Goal: Communication & Community: Answer question/provide support

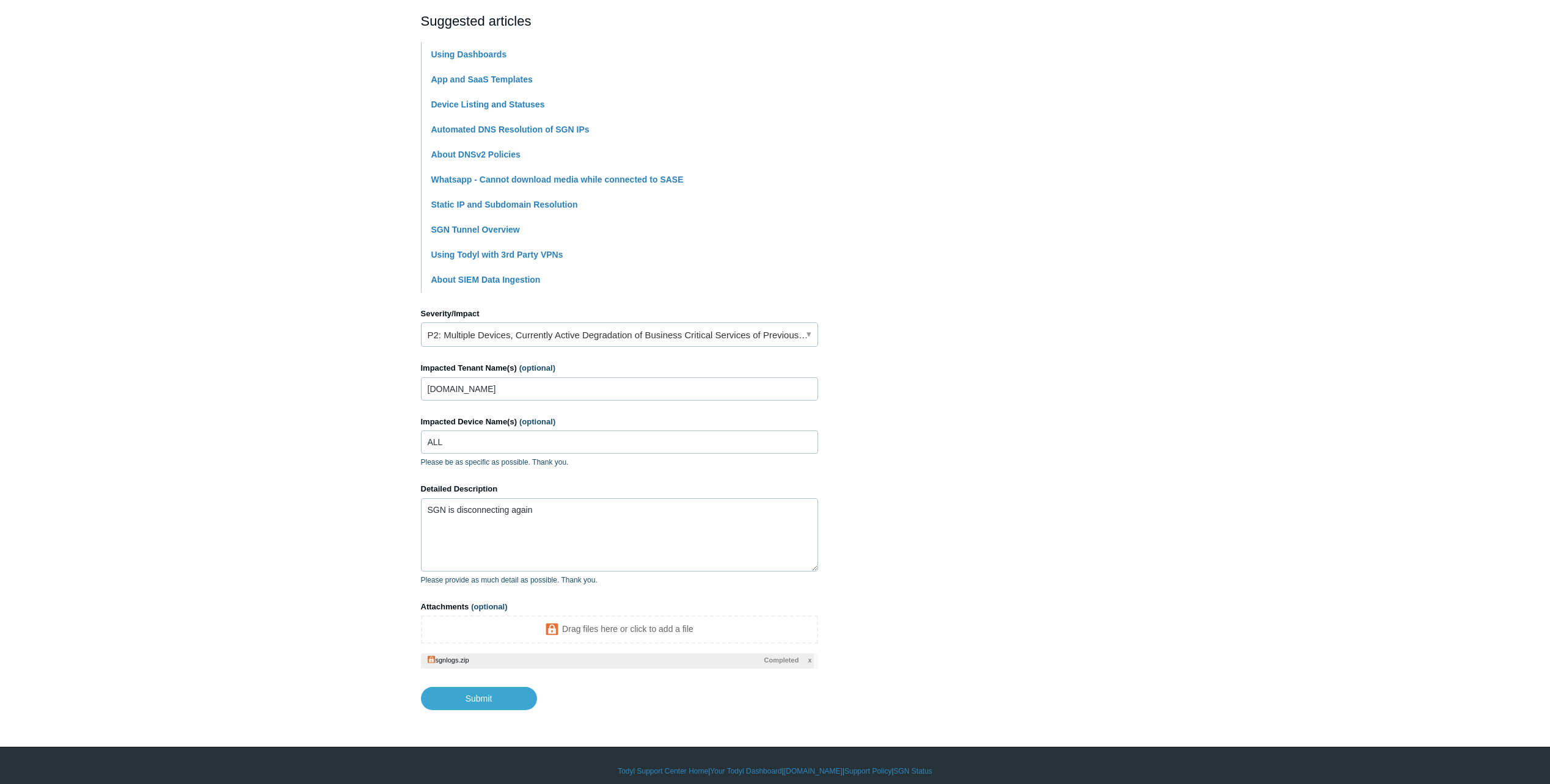
scroll to position [276, 0]
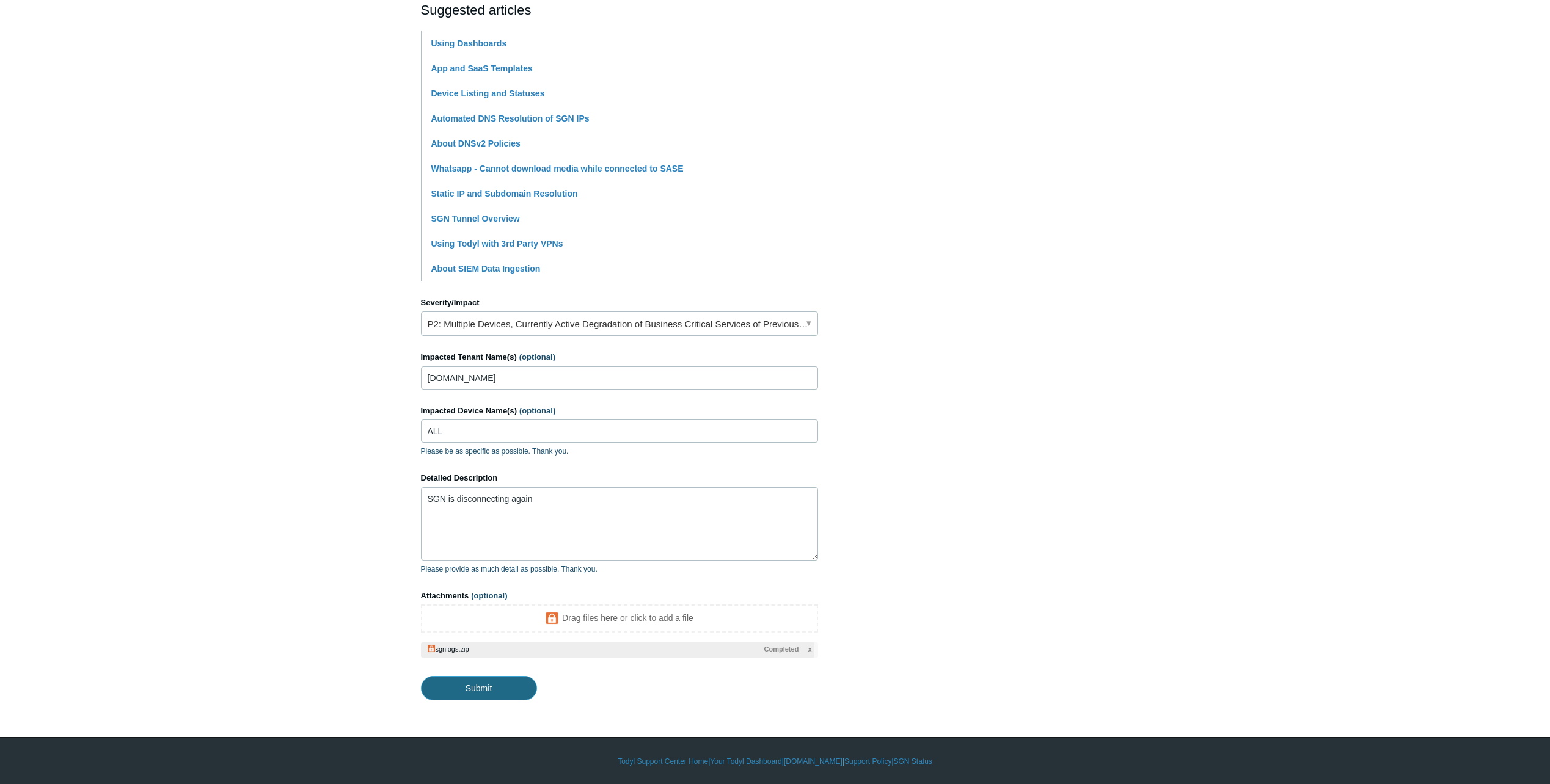
click at [487, 684] on input "Submit" at bounding box center [479, 688] width 116 height 24
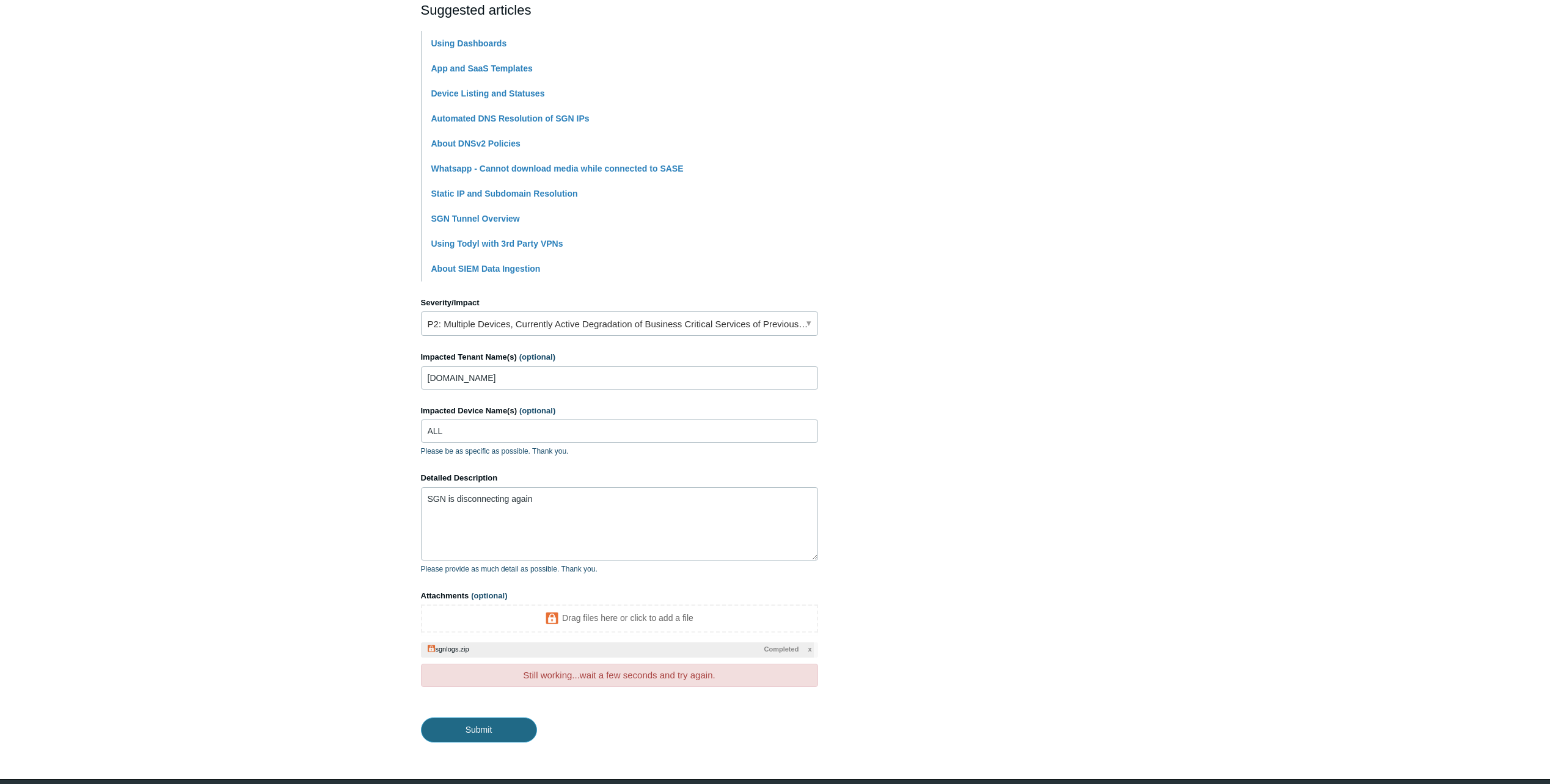
click at [492, 730] on input "Submit" at bounding box center [479, 730] width 116 height 24
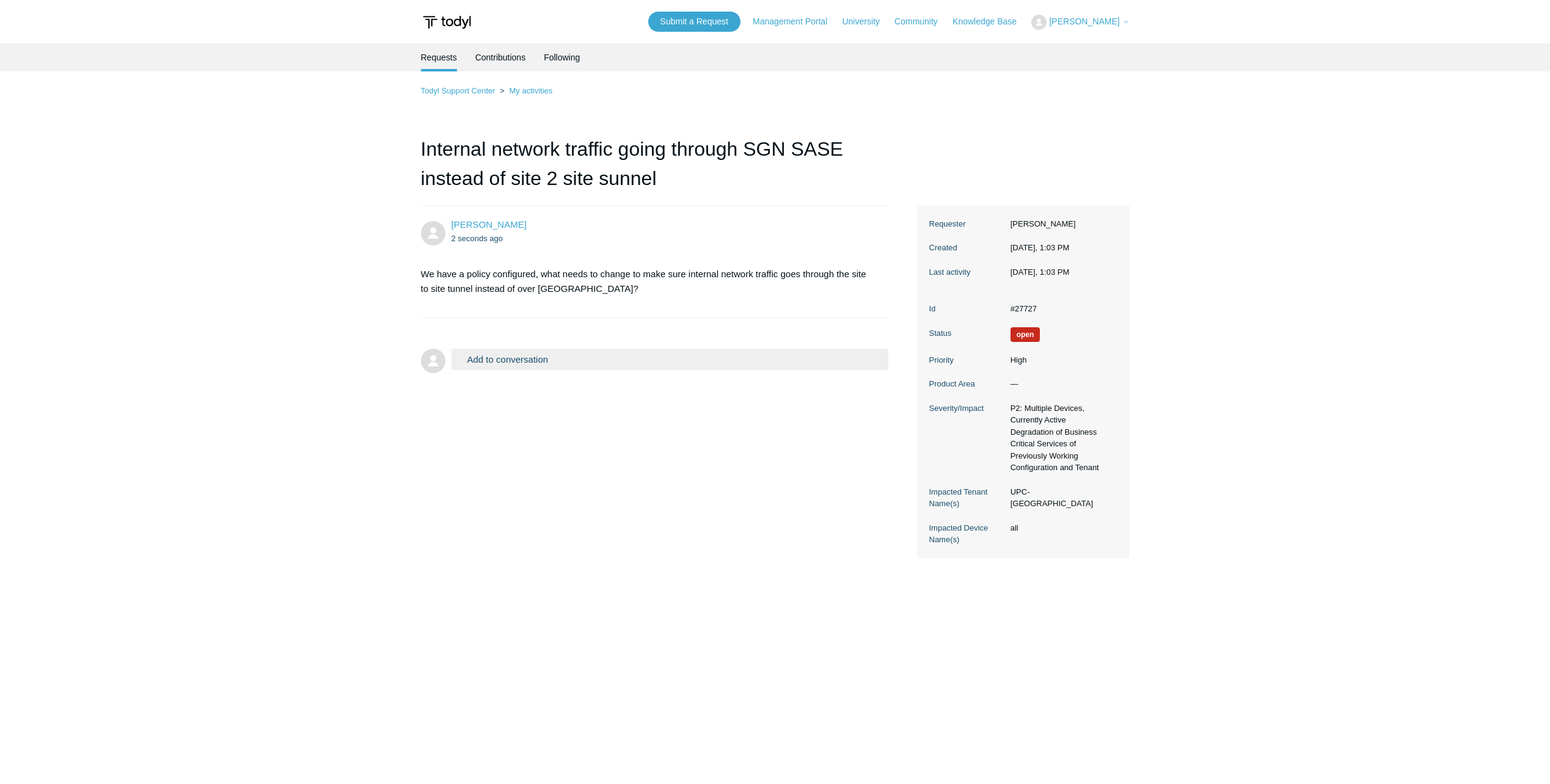
click at [1110, 20] on span "[PERSON_NAME]" at bounding box center [1084, 21] width 70 height 10
click at [1108, 46] on link "My Support Requests" at bounding box center [1091, 48] width 119 height 22
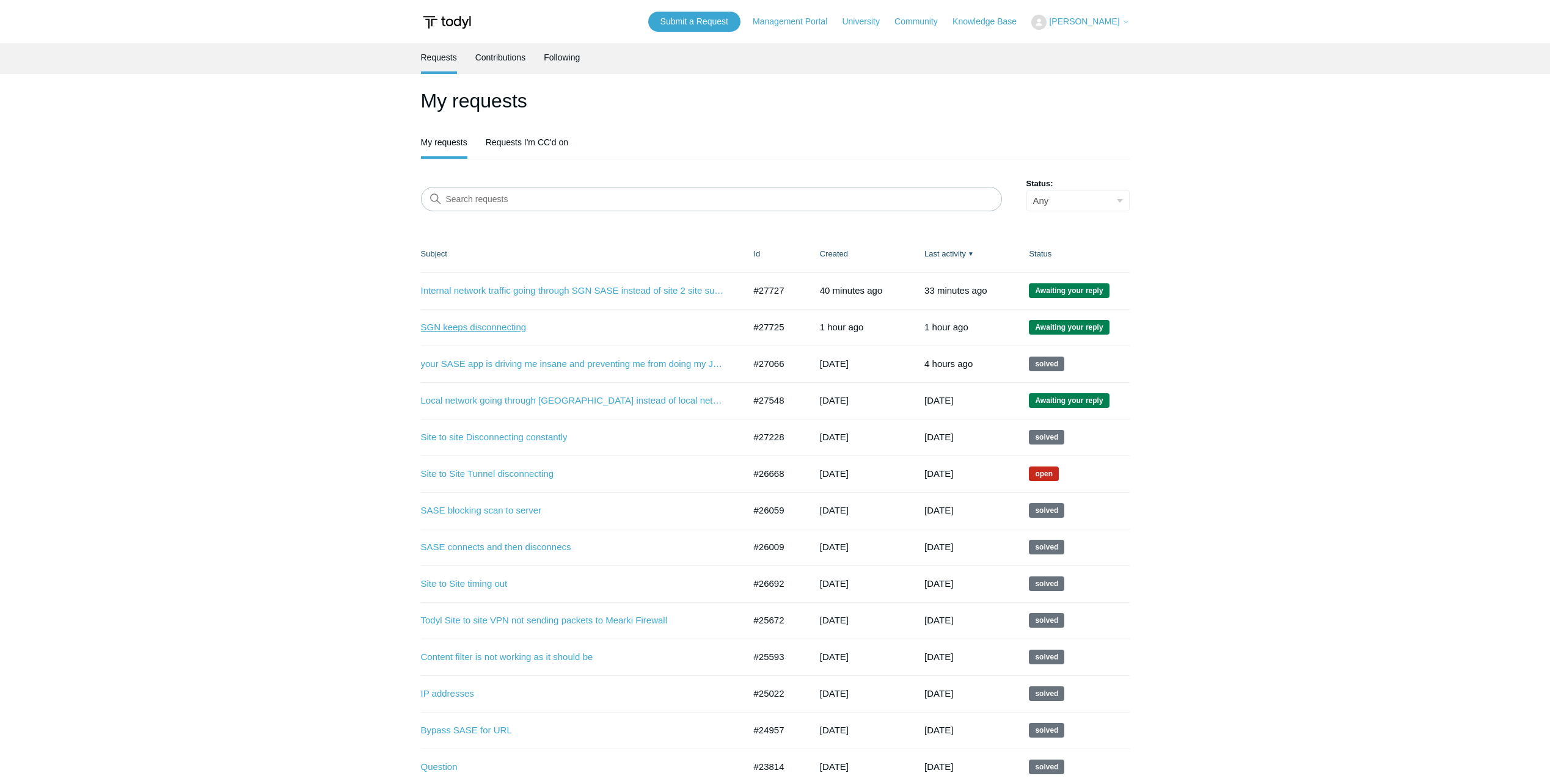
click at [486, 329] on link "SGN keeps disconnecting" at bounding box center [574, 328] width 305 height 14
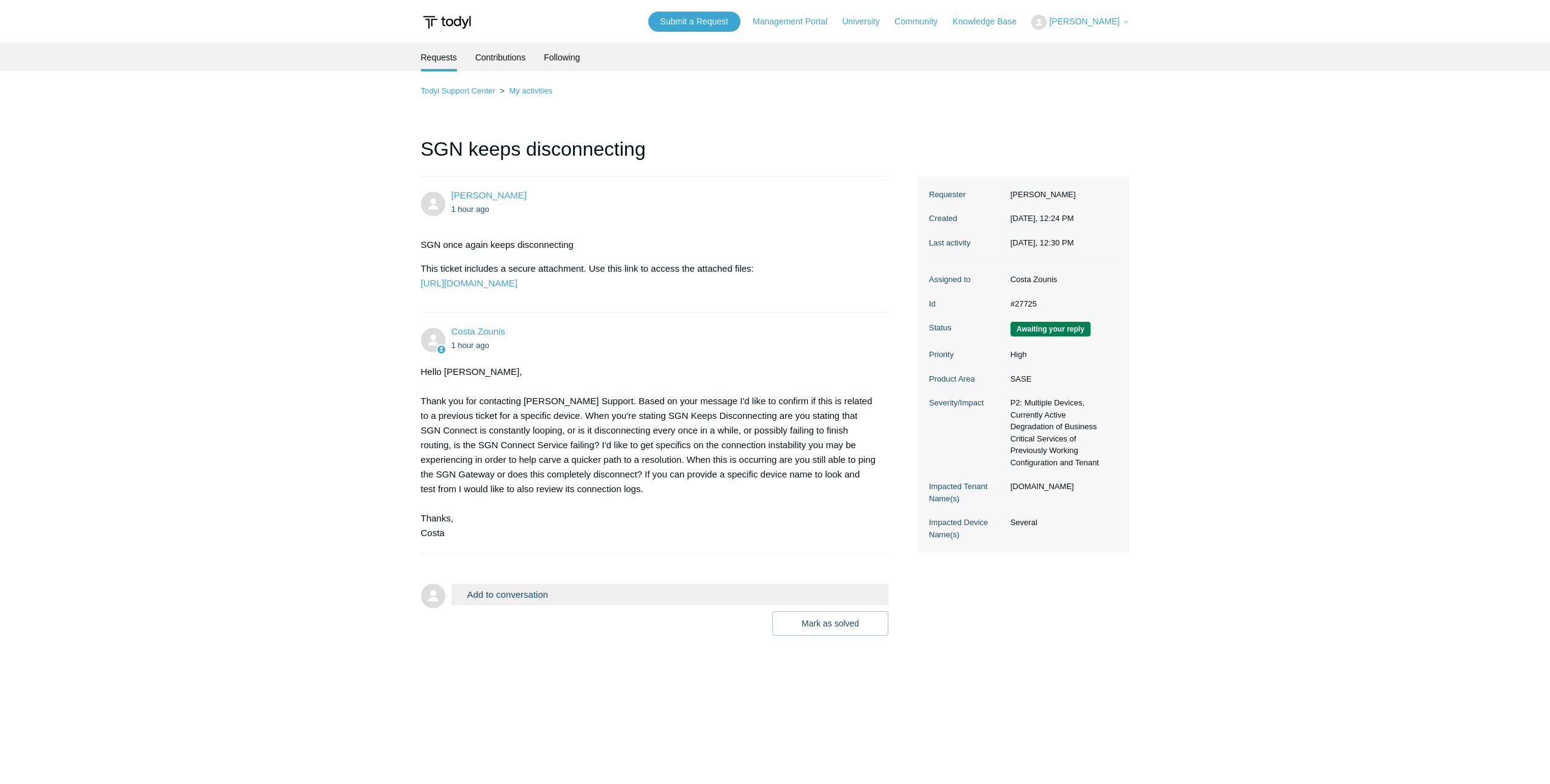
click at [514, 605] on button "Add to conversation" at bounding box center [670, 594] width 437 height 22
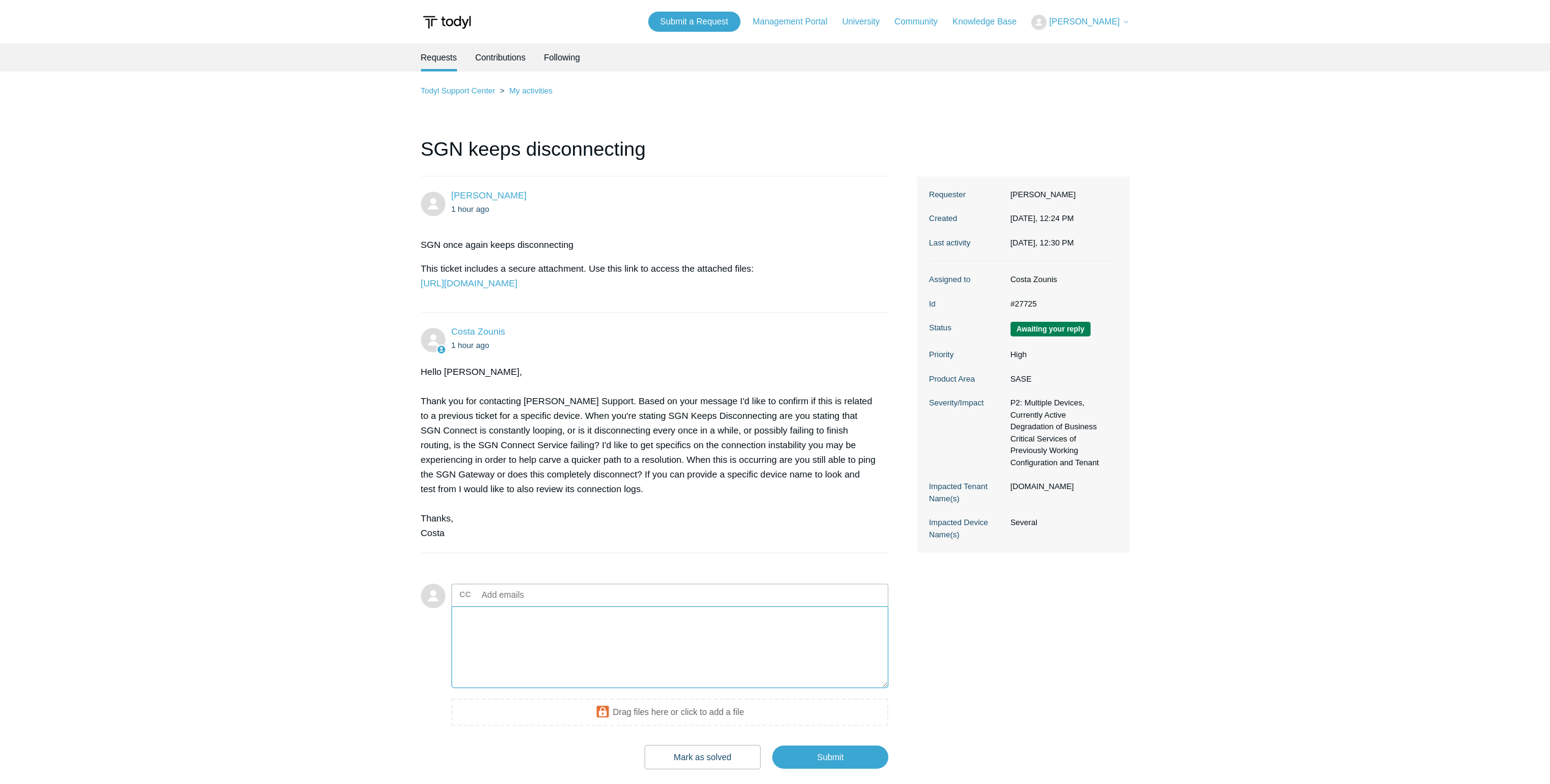
click at [510, 660] on textarea "Add your reply" at bounding box center [670, 648] width 437 height 82
click at [510, 604] on input "text" at bounding box center [542, 595] width 131 height 18
type input "Igor@itfirm.com"
click at [505, 662] on textarea "Add your reply" at bounding box center [670, 648] width 437 height 82
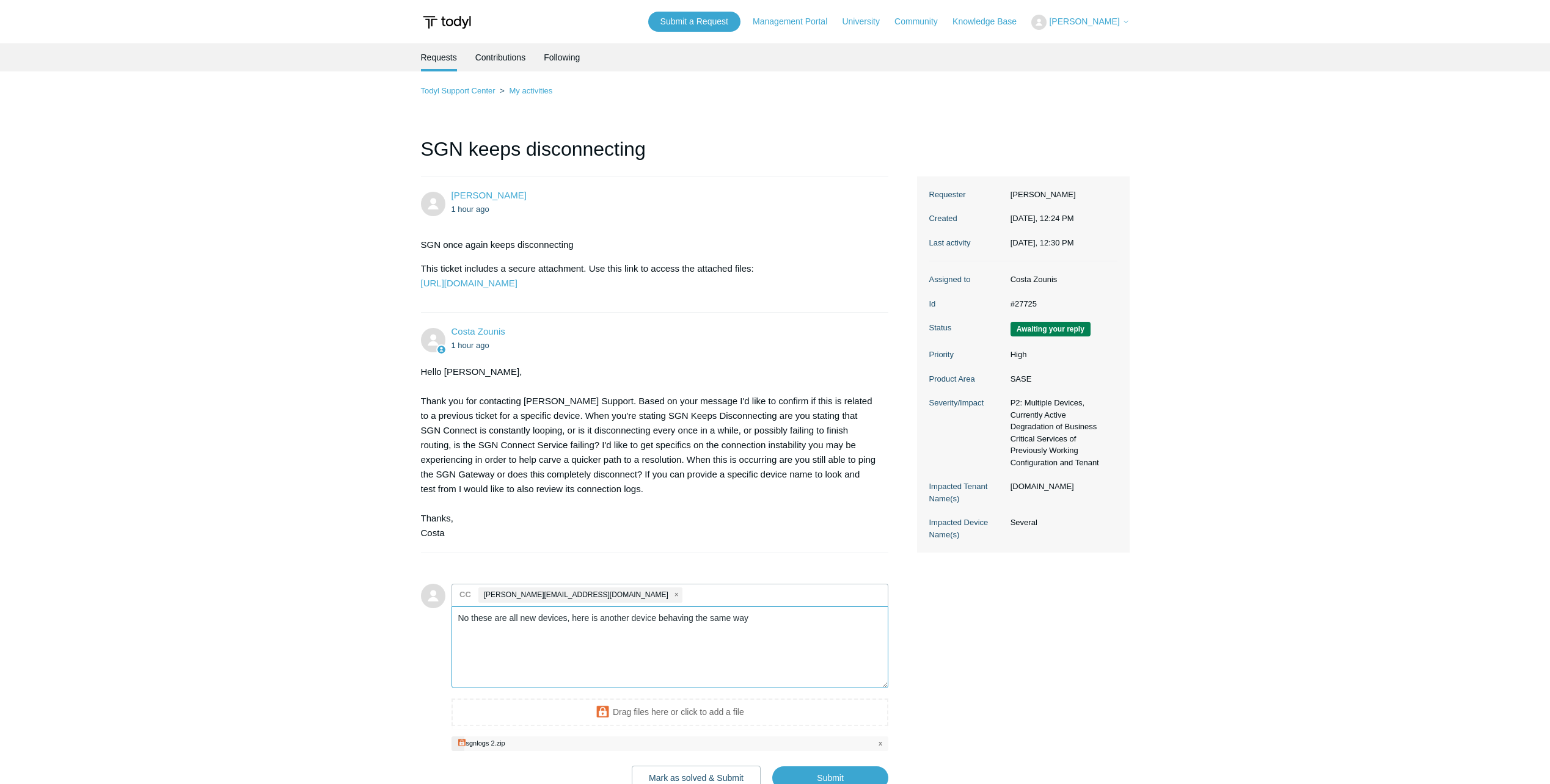
click at [766, 654] on textarea "No these are all new devices, here is another device behaving the same way" at bounding box center [670, 648] width 437 height 82
click at [607, 656] on textarea "No these are all new devices, here is another device behaving the same way. The…" at bounding box center [670, 648] width 437 height 82
click at [761, 662] on textarea "No these are all new devices, here is another device behaving the same way. The…" at bounding box center [670, 648] width 437 height 82
click at [750, 658] on textarea "No these are all new devices, here is another device behaving the same way. The…" at bounding box center [670, 648] width 437 height 82
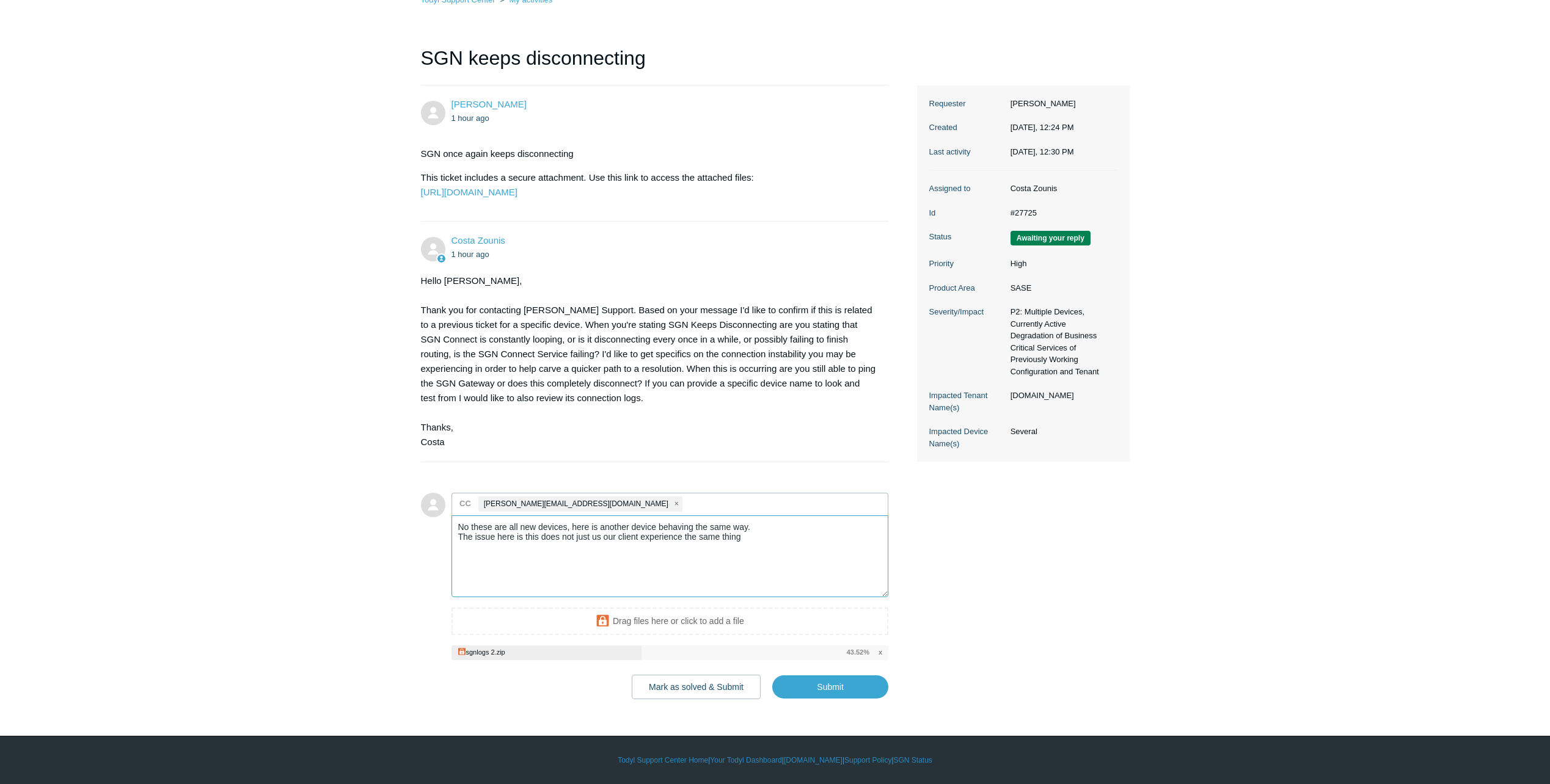
scroll to position [120, 0]
click at [763, 532] on textarea "No these are all new devices, here is another device behaving the same way. The…" at bounding box center [670, 556] width 437 height 82
click at [822, 683] on input "Submit" at bounding box center [830, 686] width 116 height 24
click at [840, 686] on input "Submit" at bounding box center [830, 686] width 116 height 24
type textarea "No these are all new devices, here is another device behaving the same way. The…"
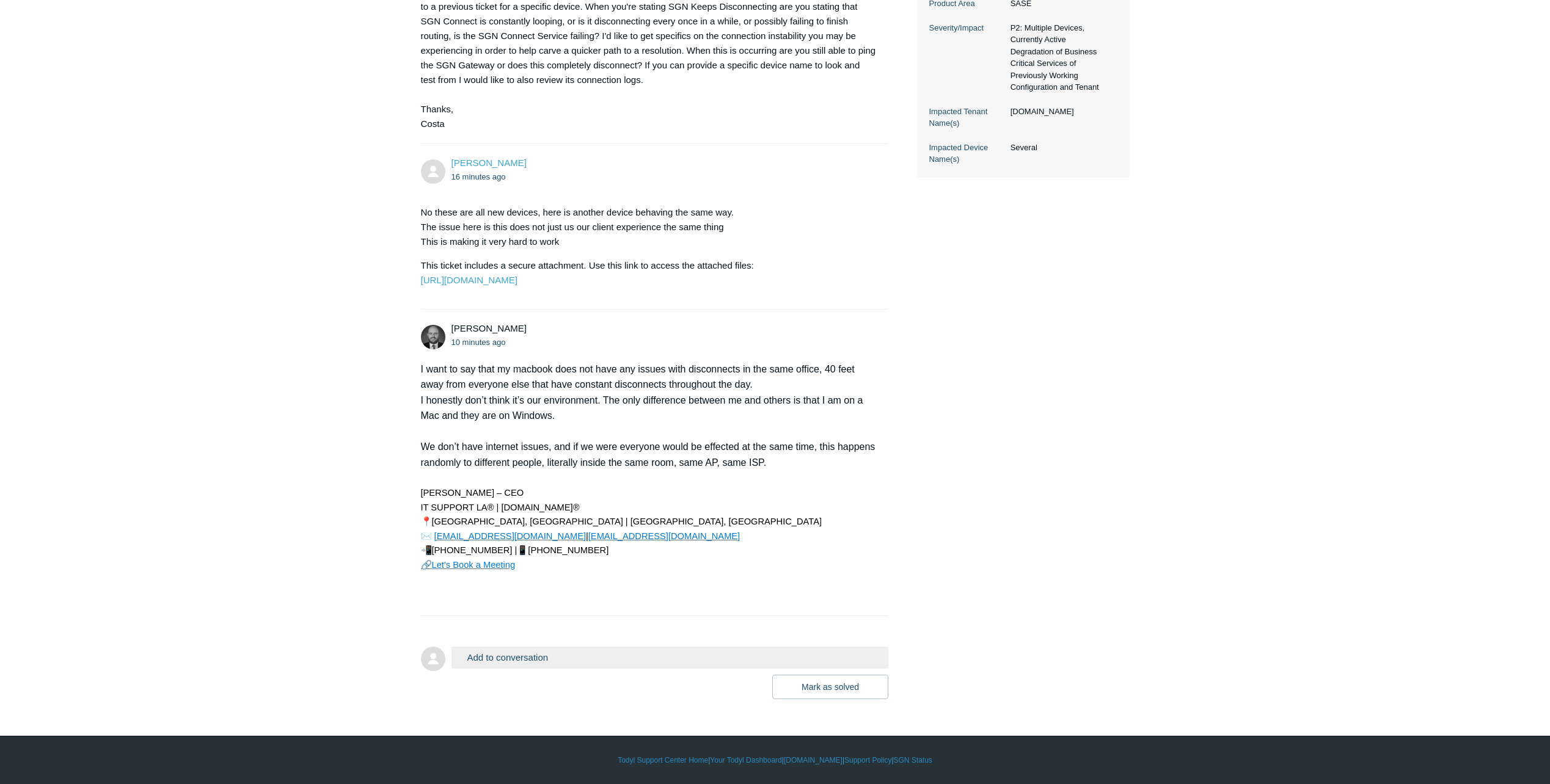
scroll to position [468, 0]
